Goal: Transaction & Acquisition: Book appointment/travel/reservation

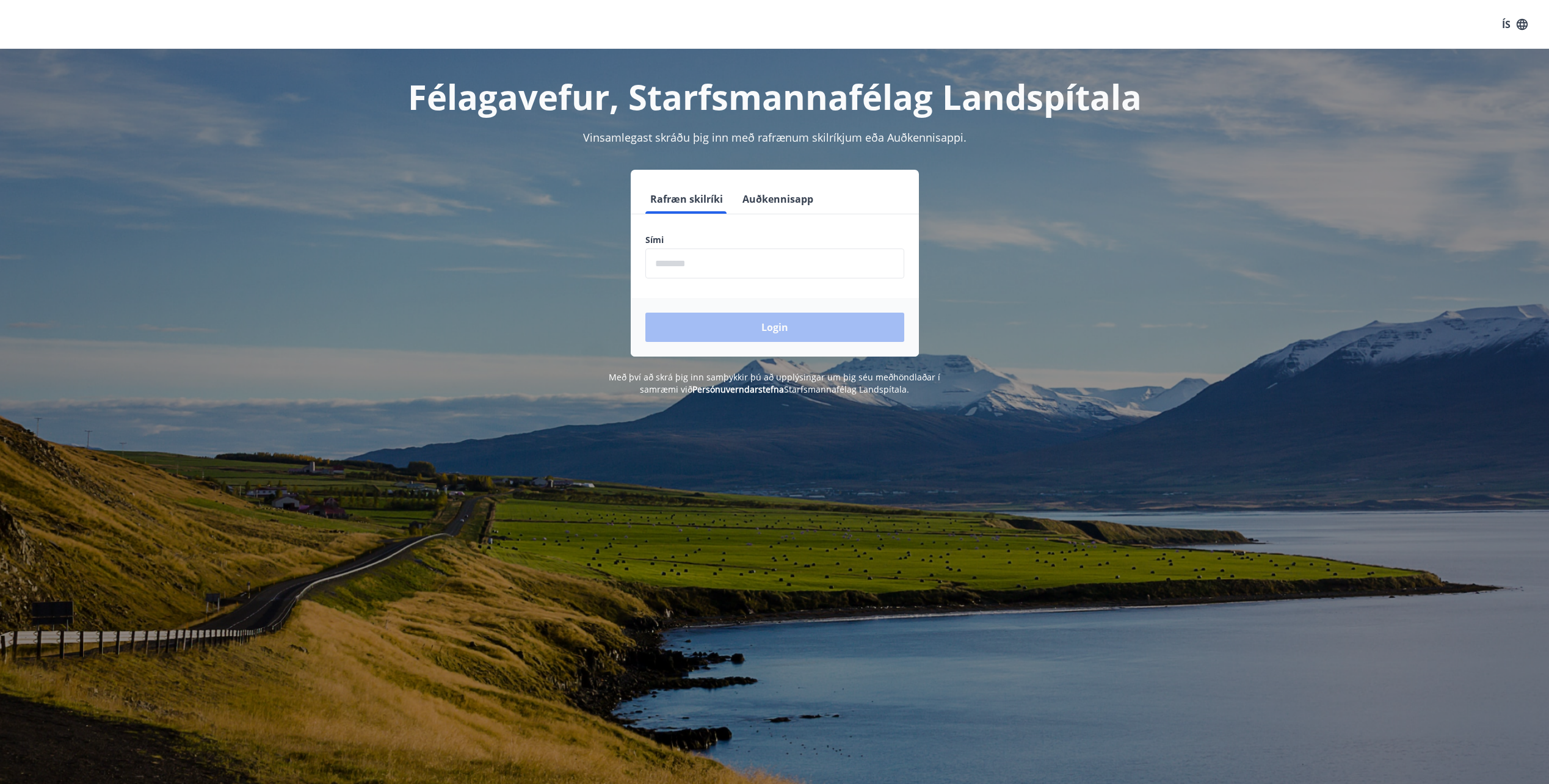
click at [703, 264] on input "phone" at bounding box center [774, 263] width 259 height 30
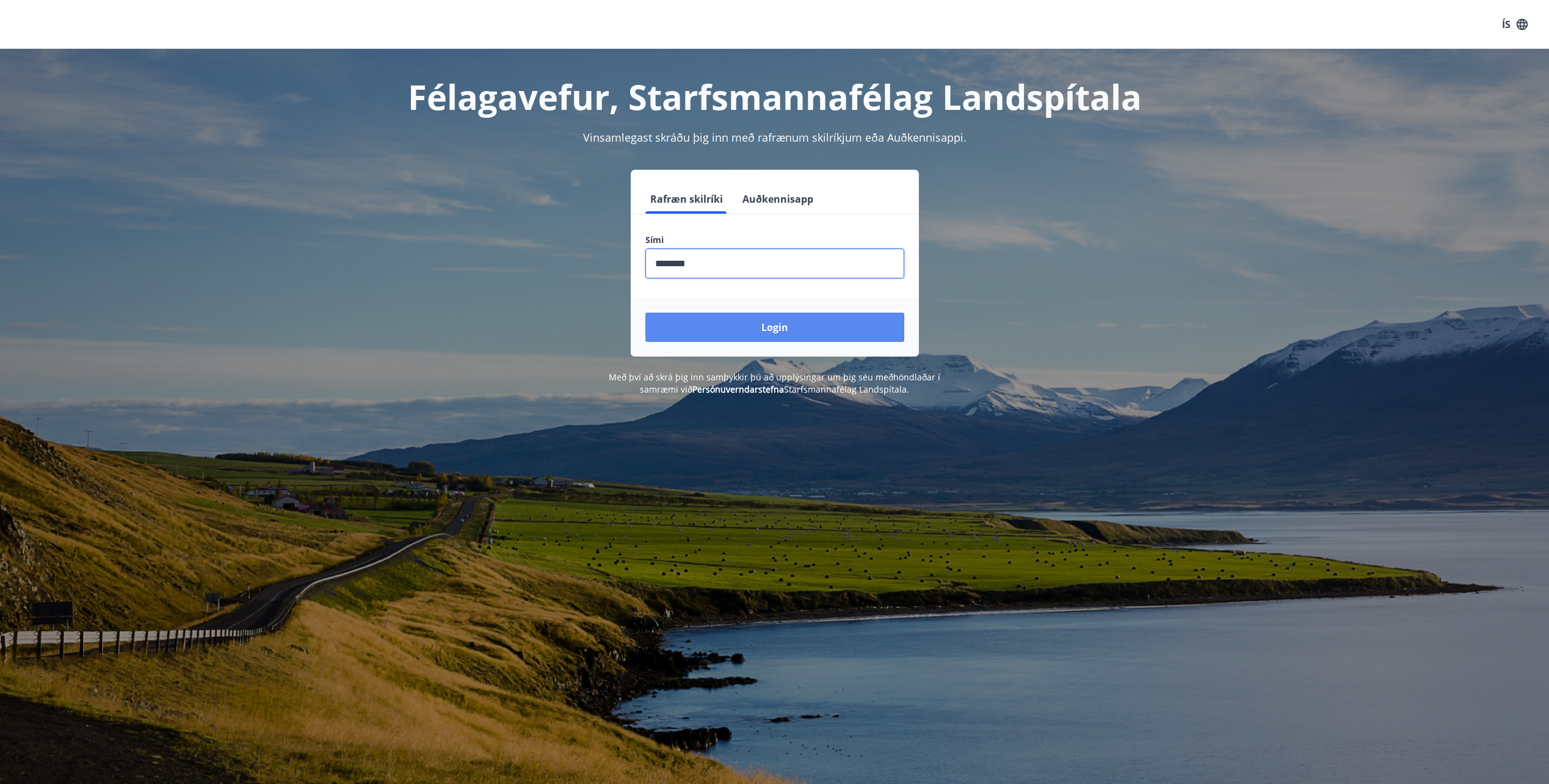
type input "********"
click at [764, 323] on button "Login" at bounding box center [774, 327] width 259 height 29
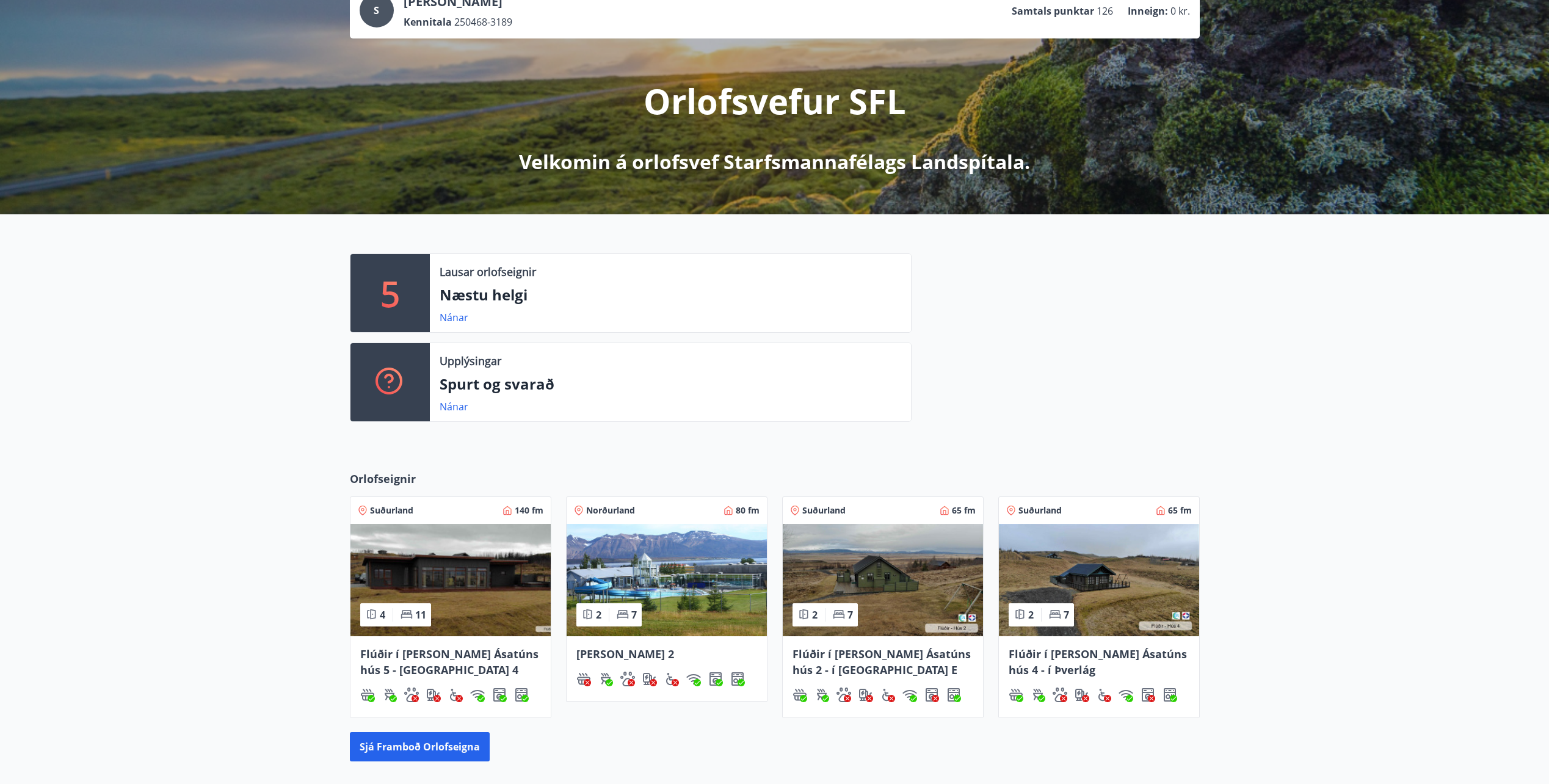
scroll to position [122, 0]
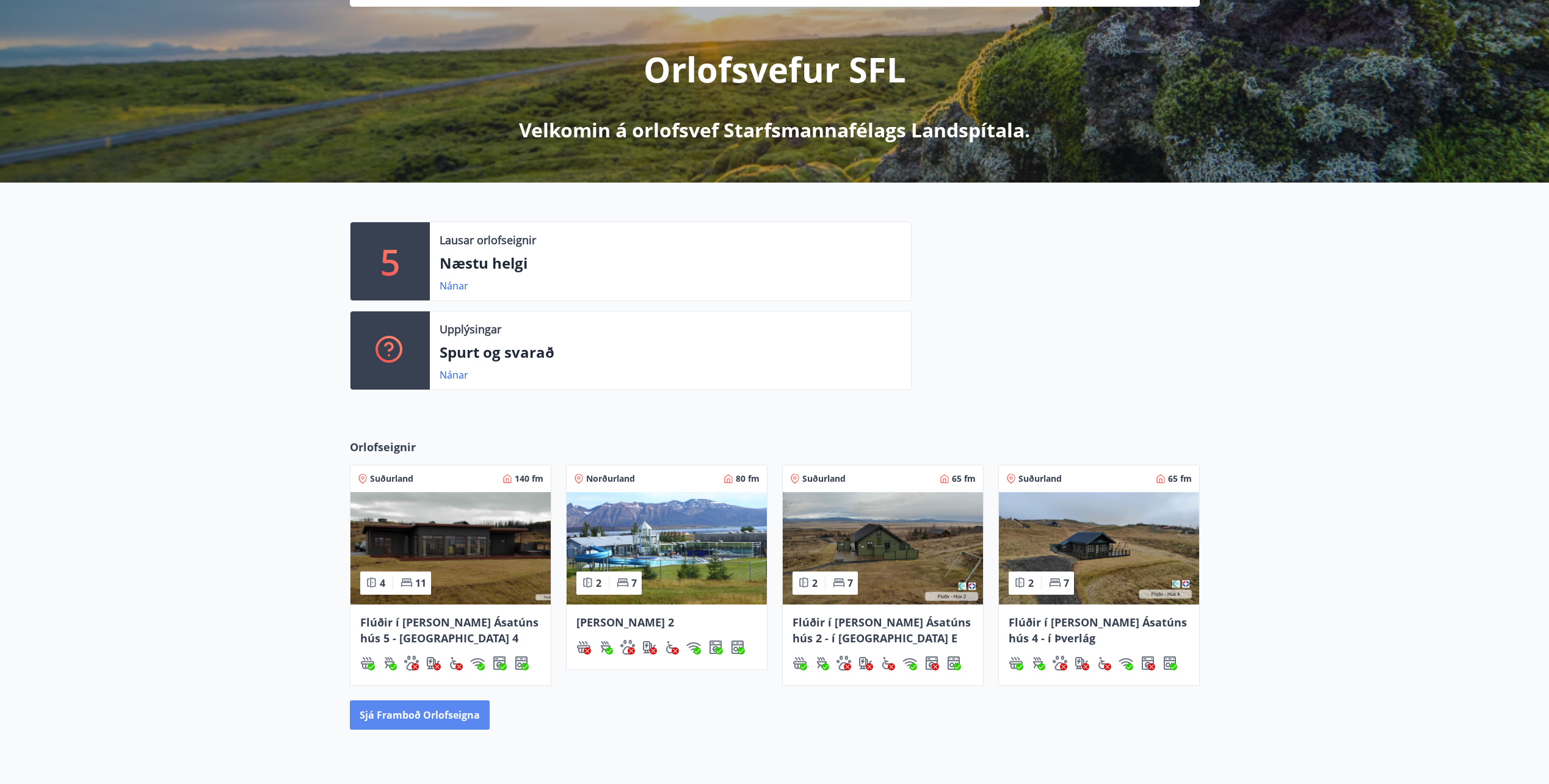
click at [430, 705] on button "Sjá framboð orlofseigna" at bounding box center [420, 715] width 140 height 29
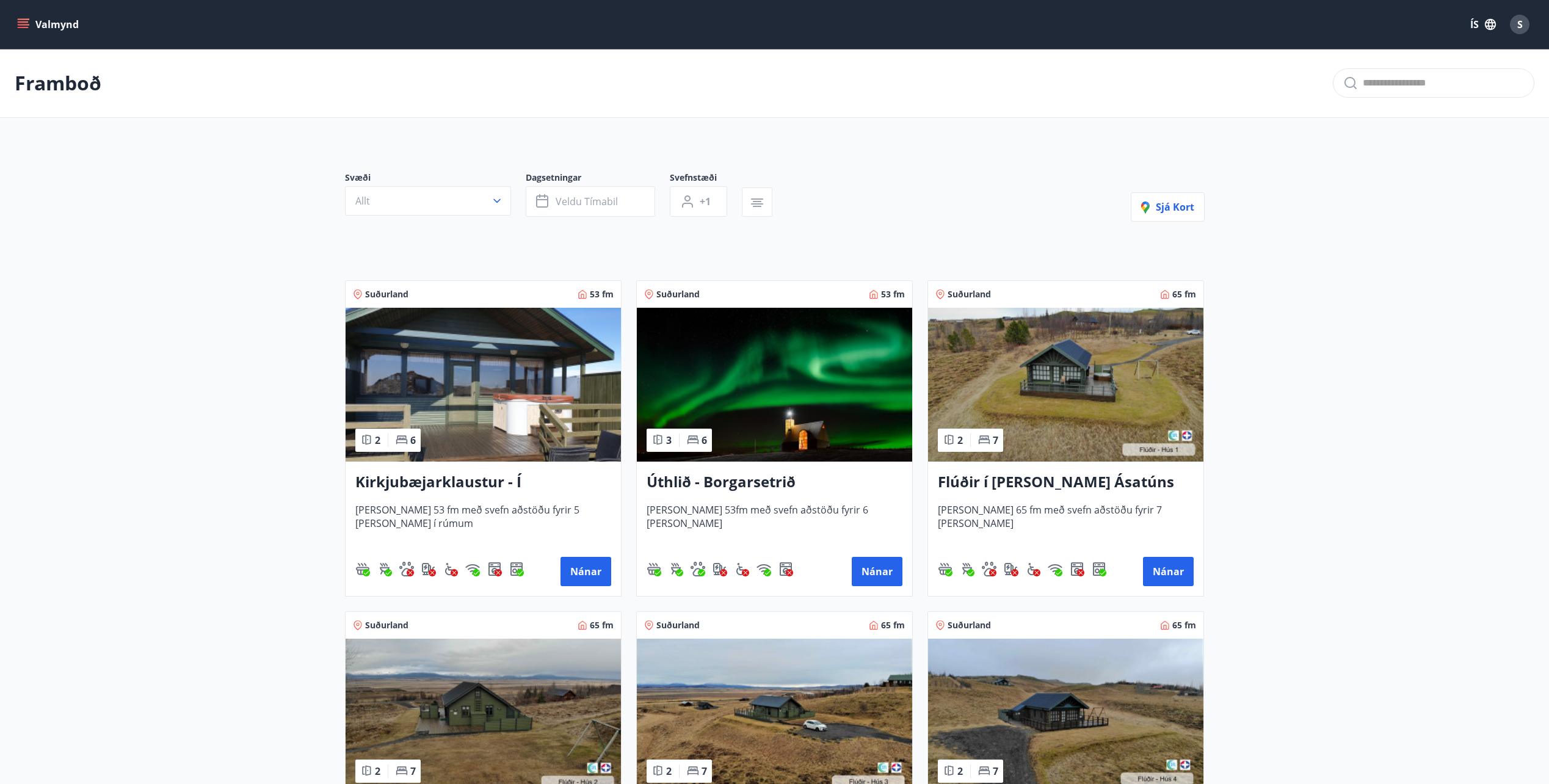
click at [497, 410] on img at bounding box center [483, 384] width 275 height 154
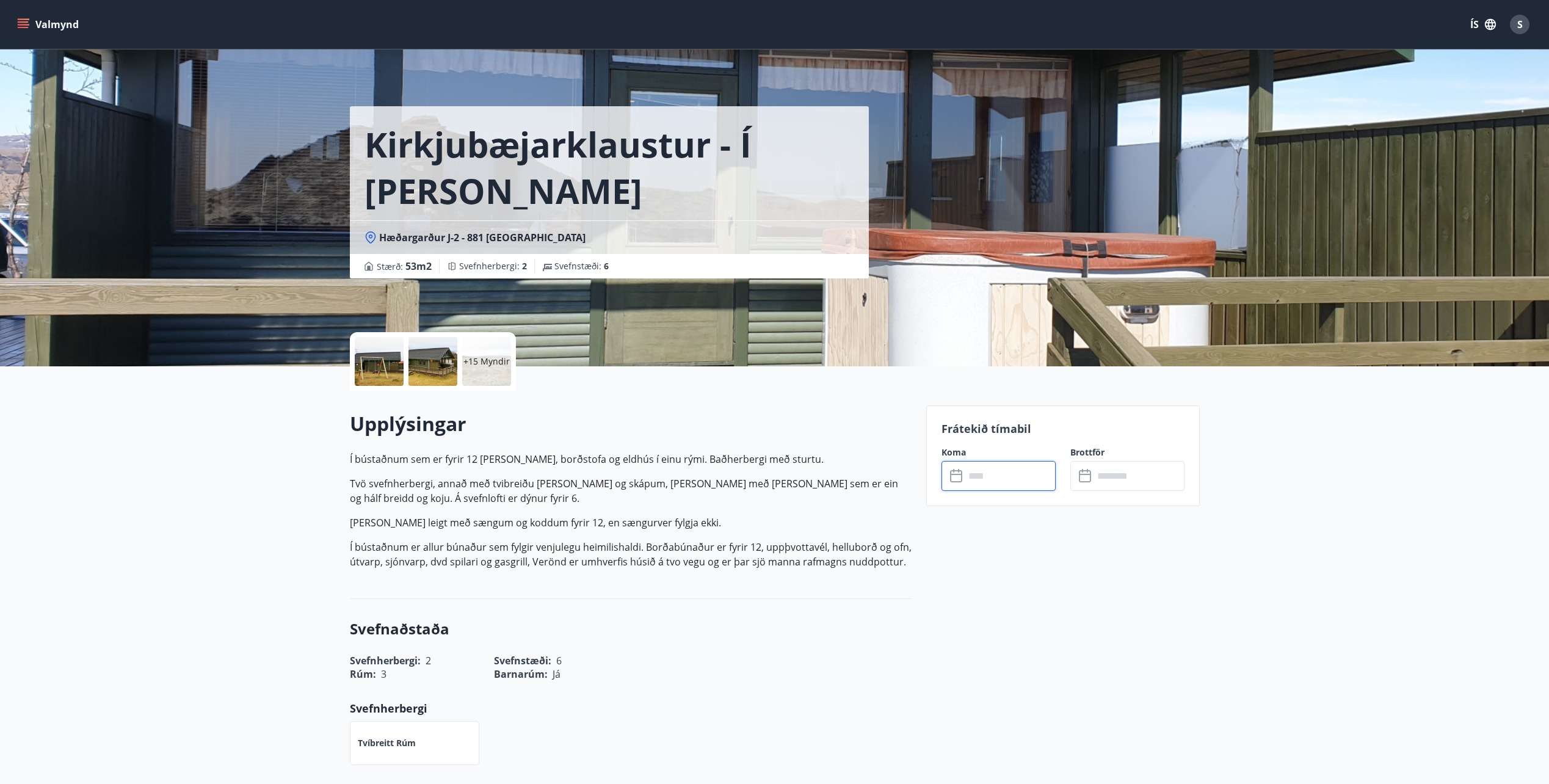
click at [1024, 475] on input "text" at bounding box center [1010, 476] width 91 height 30
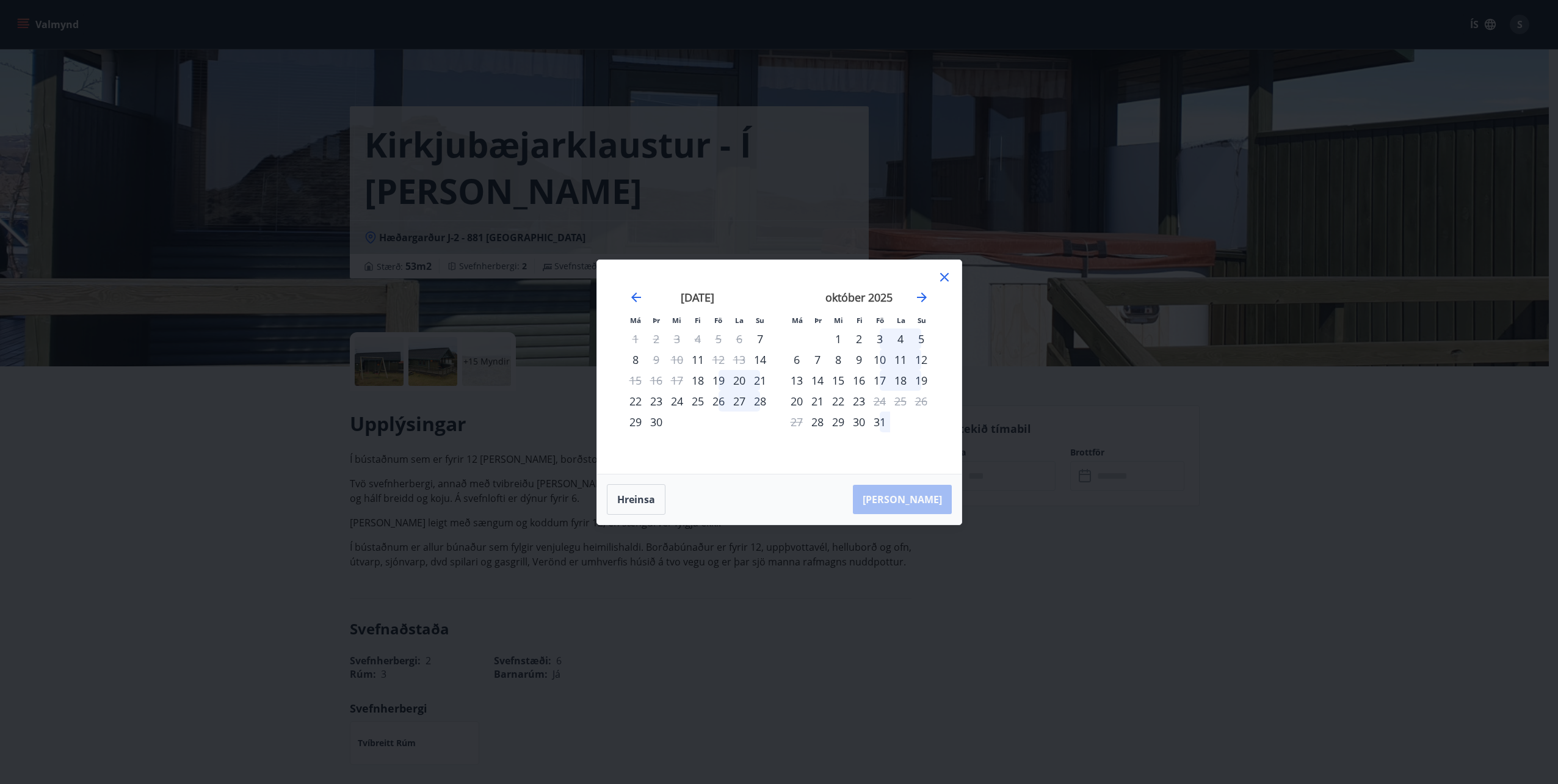
click at [859, 379] on div "16" at bounding box center [859, 380] width 21 height 21
click at [923, 380] on div "19" at bounding box center [921, 380] width 21 height 21
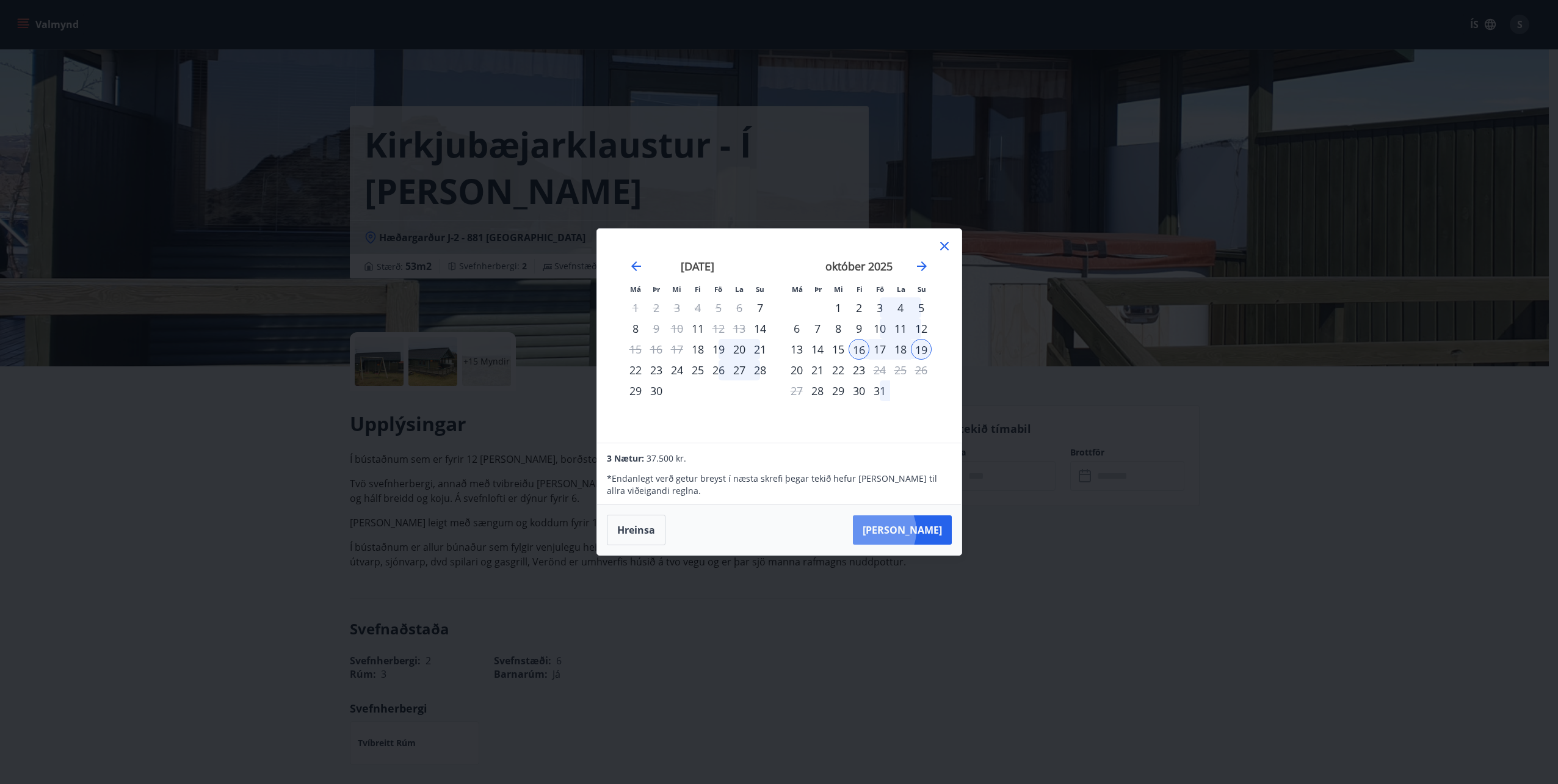
click at [910, 530] on button "Taka Frá" at bounding box center [902, 530] width 99 height 29
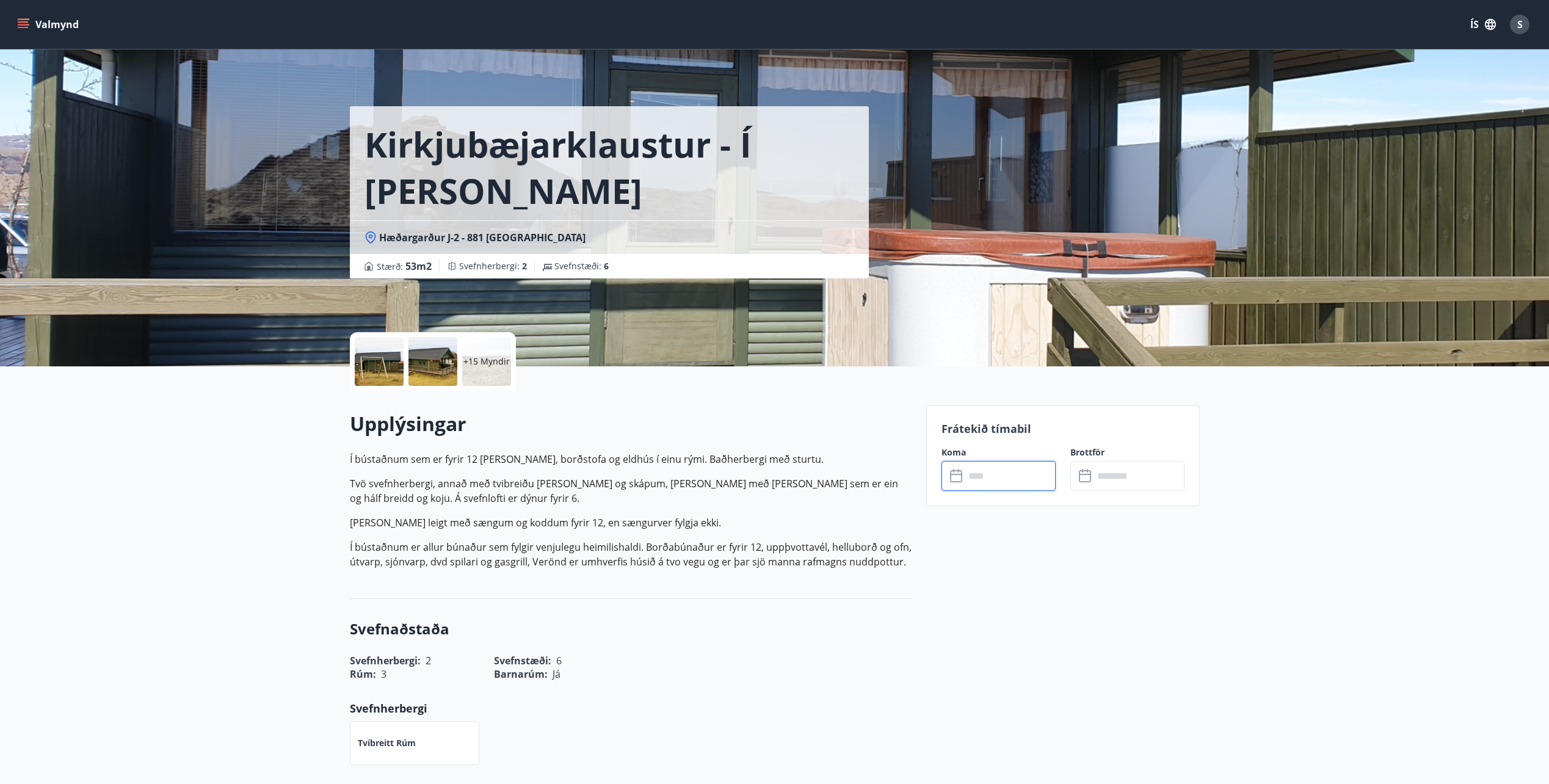
type input "******"
click at [1153, 583] on button "Greiða" at bounding box center [1128, 588] width 114 height 29
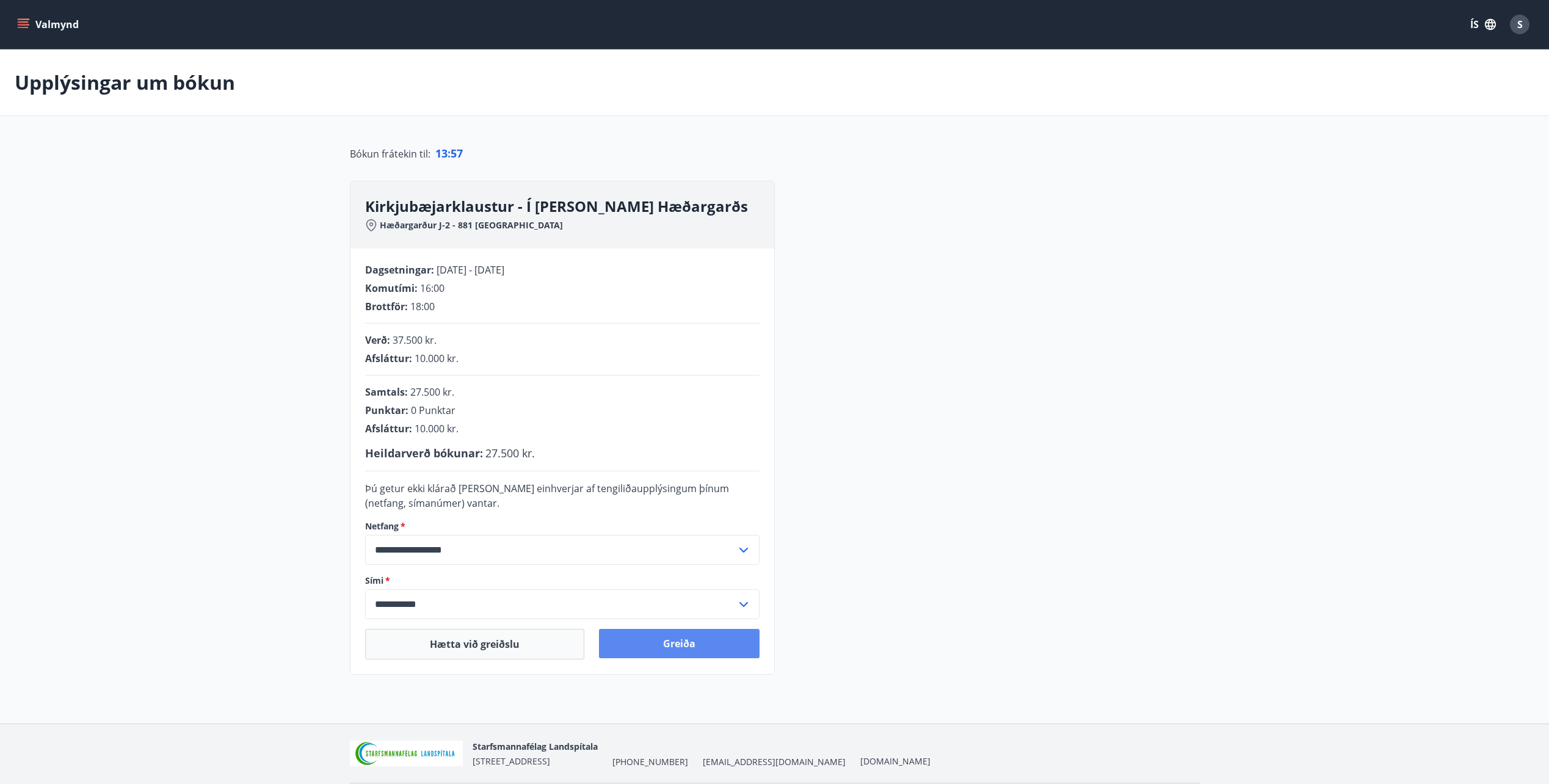
click at [661, 639] on button "Greiða" at bounding box center [679, 644] width 161 height 29
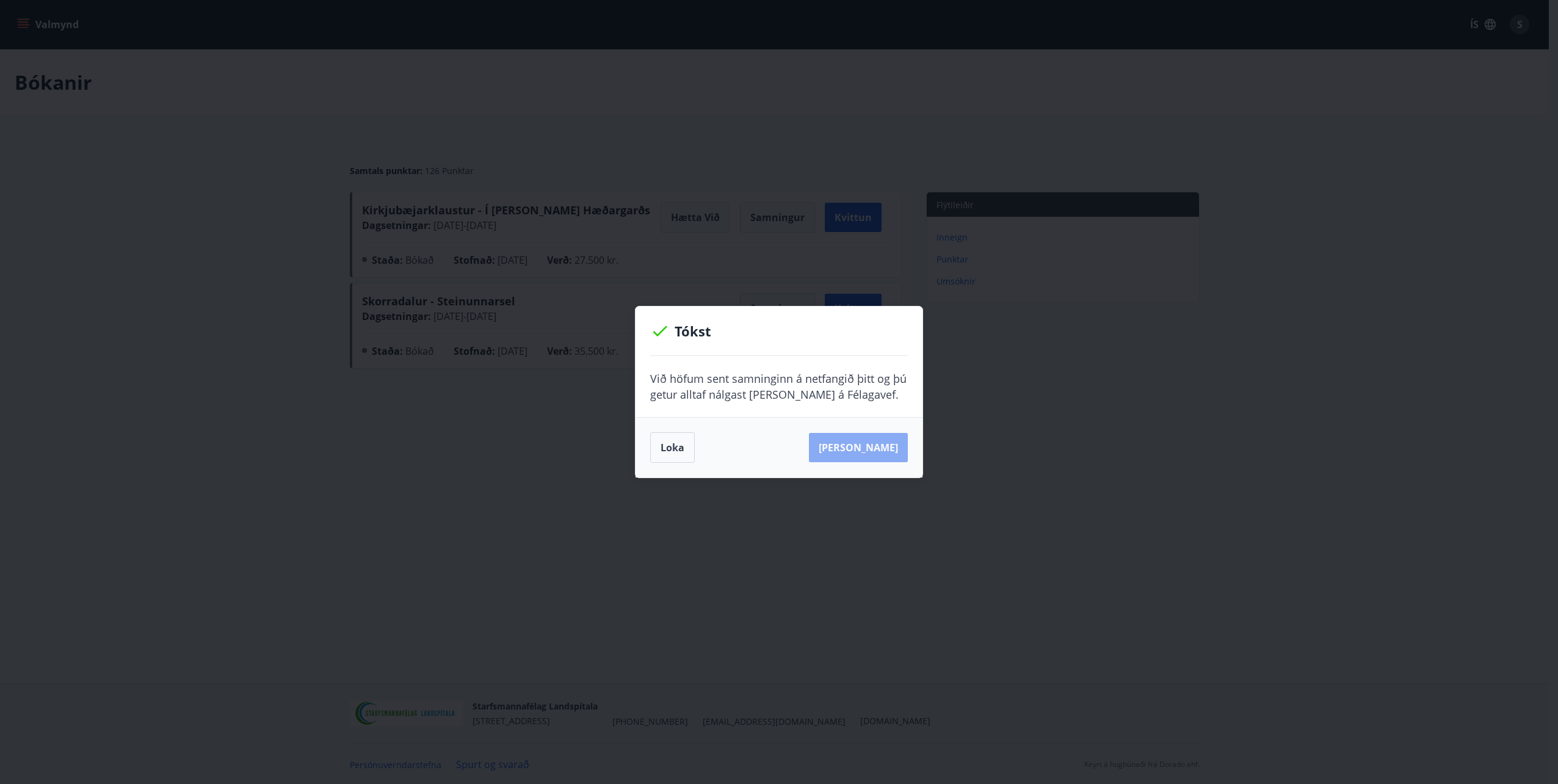
click at [884, 443] on button "[PERSON_NAME]" at bounding box center [858, 447] width 99 height 29
click at [677, 450] on button "Loka" at bounding box center [672, 447] width 44 height 30
